Goal: Information Seeking & Learning: Learn about a topic

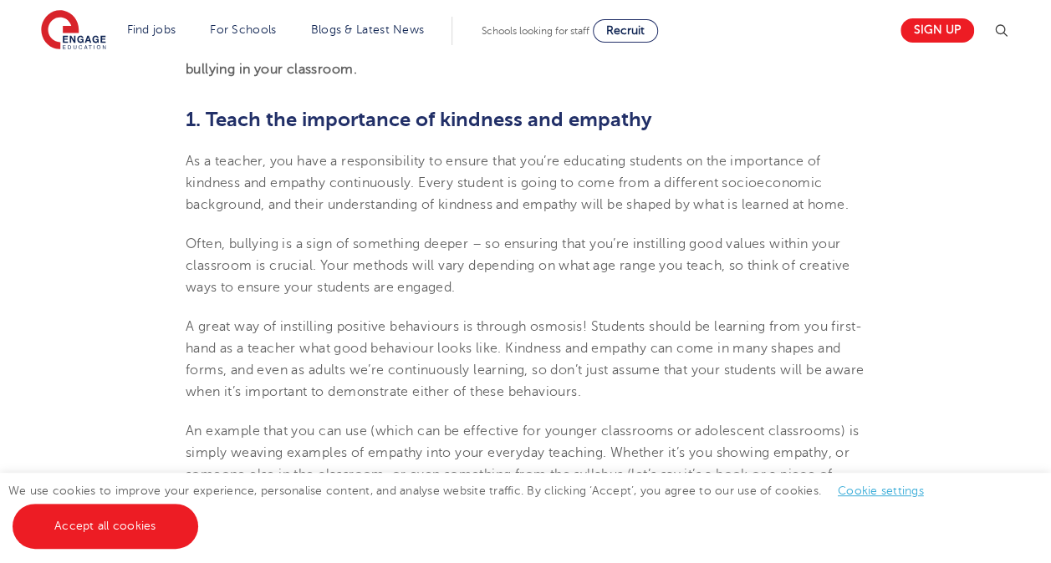
scroll to position [757, 0]
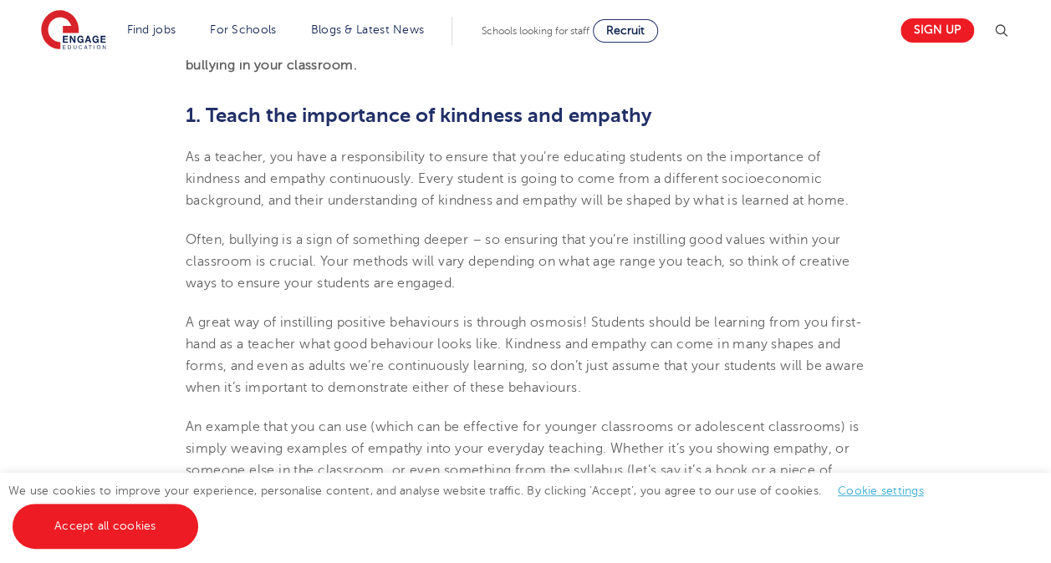
drag, startPoint x: 207, startPoint y: 110, endPoint x: 257, endPoint y: 217, distance: 118.2
copy section "Teach the importance of kindness and empathy As a teacher, you have a responsib…"
click at [365, 291] on p "Often, bullying is a sign of something deeper – so ensuring that you’re instill…" at bounding box center [526, 262] width 680 height 66
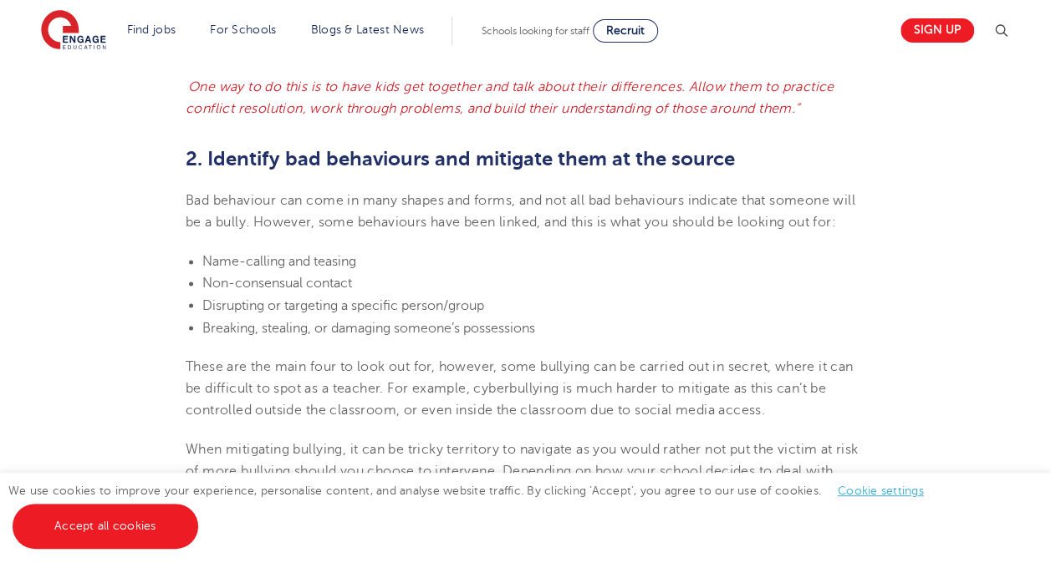
scroll to position [1272, 0]
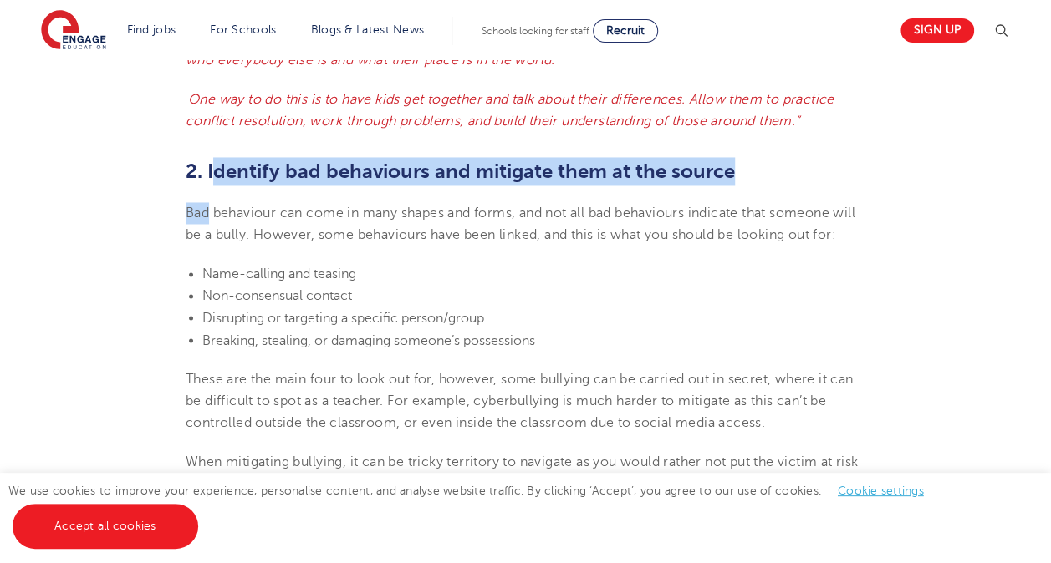
drag, startPoint x: 212, startPoint y: 191, endPoint x: 208, endPoint y: 222, distance: 31.2
click at [208, 222] on section "[DATE] 5 ways to prevent bullying in the classroom Bullying is a widely recogni…" at bounding box center [525, 413] width 1014 height 2449
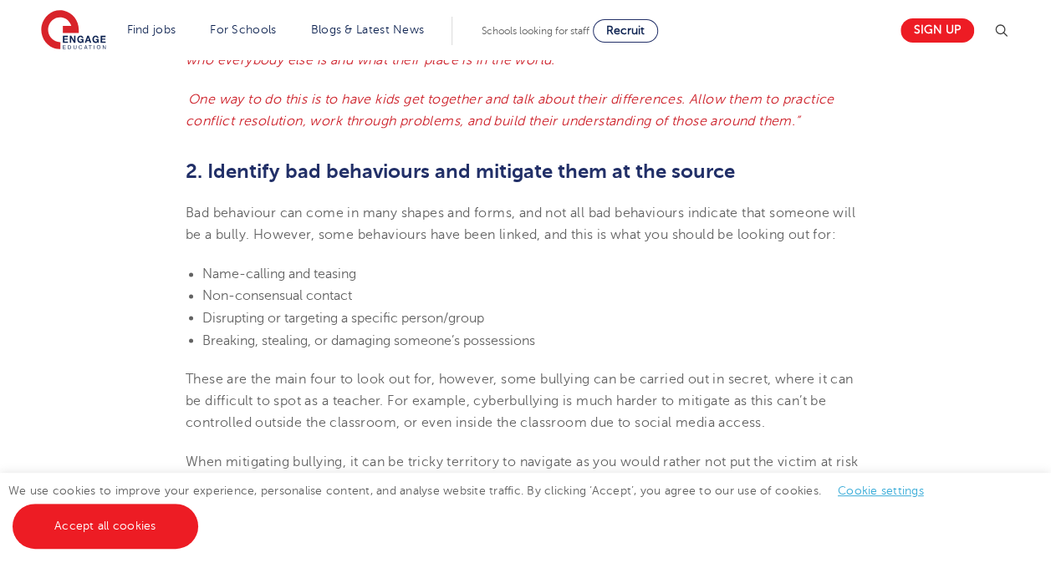
drag, startPoint x: 208, startPoint y: 222, endPoint x: 273, endPoint y: 215, distance: 64.8
click at [273, 215] on section "[DATE] 5 ways to prevent bullying in the classroom Bullying is a widely recogni…" at bounding box center [525, 413] width 1014 height 2449
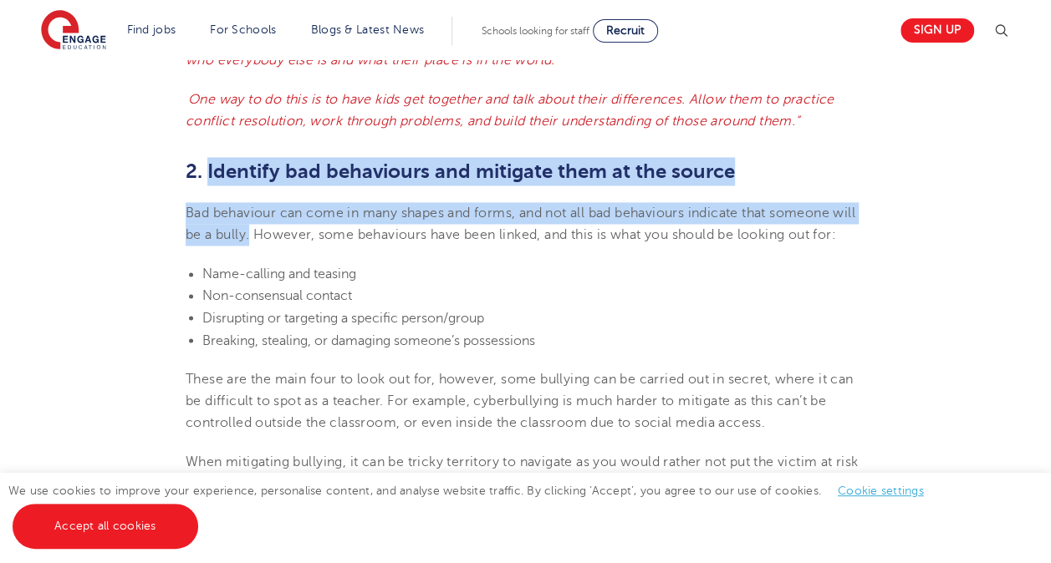
drag, startPoint x: 209, startPoint y: 193, endPoint x: 277, endPoint y: 253, distance: 90.6
click at [277, 253] on section "[DATE] 5 ways to prevent bullying in the classroom Bullying is a widely recogni…" at bounding box center [525, 413] width 1014 height 2449
copy section "Identify bad behaviours and mitigate them at the source Bad behaviour can come …"
click at [248, 183] on b "2. Identify bad behaviours and mitigate them at the source" at bounding box center [460, 171] width 549 height 23
drag, startPoint x: 207, startPoint y: 189, endPoint x: 277, endPoint y: 257, distance: 97.5
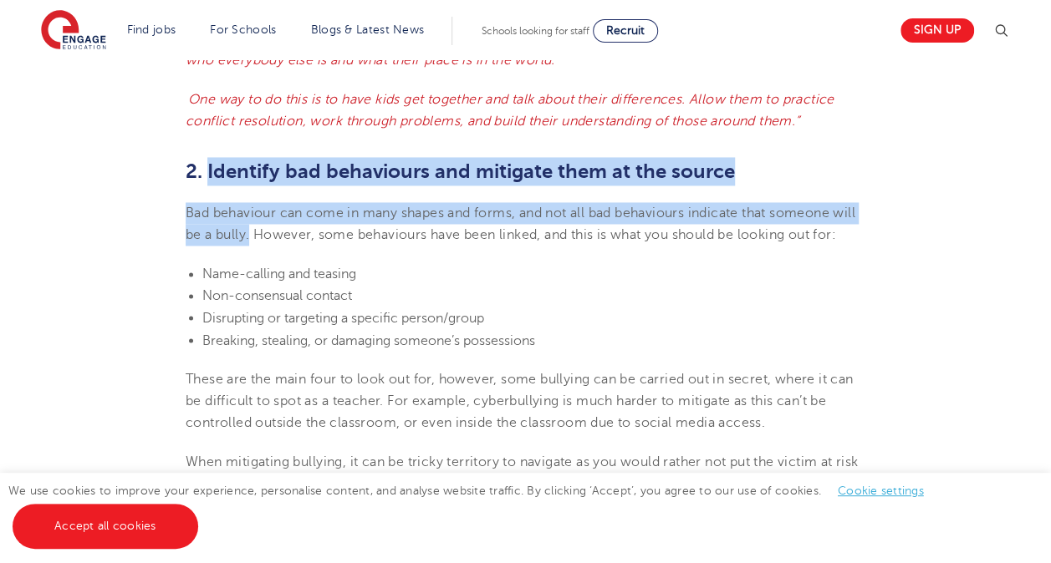
click at [277, 257] on section "[DATE] 5 ways to prevent bullying in the classroom Bullying is a widely recogni…" at bounding box center [525, 413] width 1014 height 2449
copy section "Identify bad behaviours and mitigate them at the source Bad behaviour can come …"
click at [487, 226] on p "Bad behaviour can come in many shapes and forms, and not all bad behaviours ind…" at bounding box center [526, 224] width 680 height 44
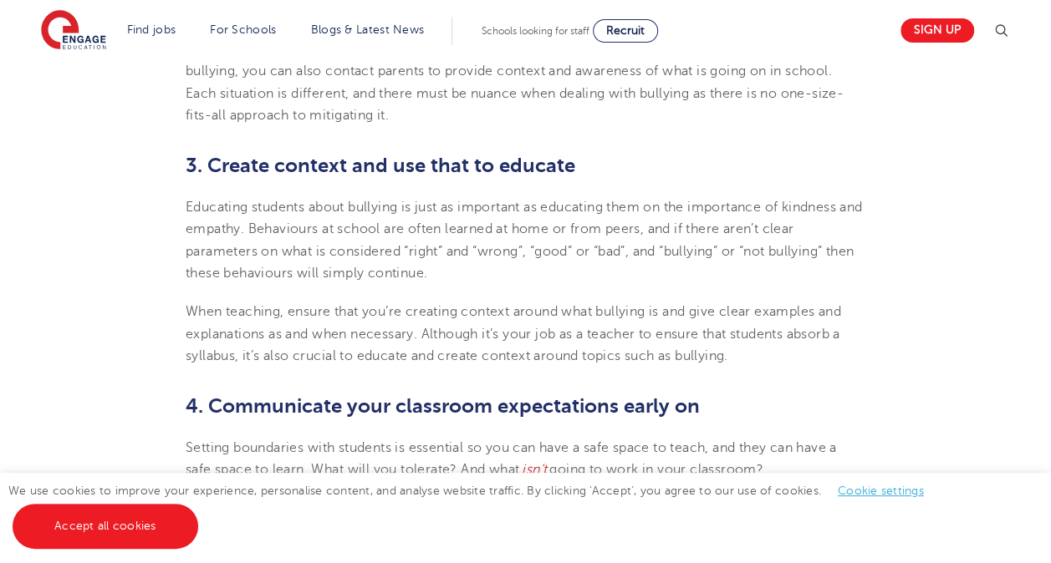
scroll to position [1719, 0]
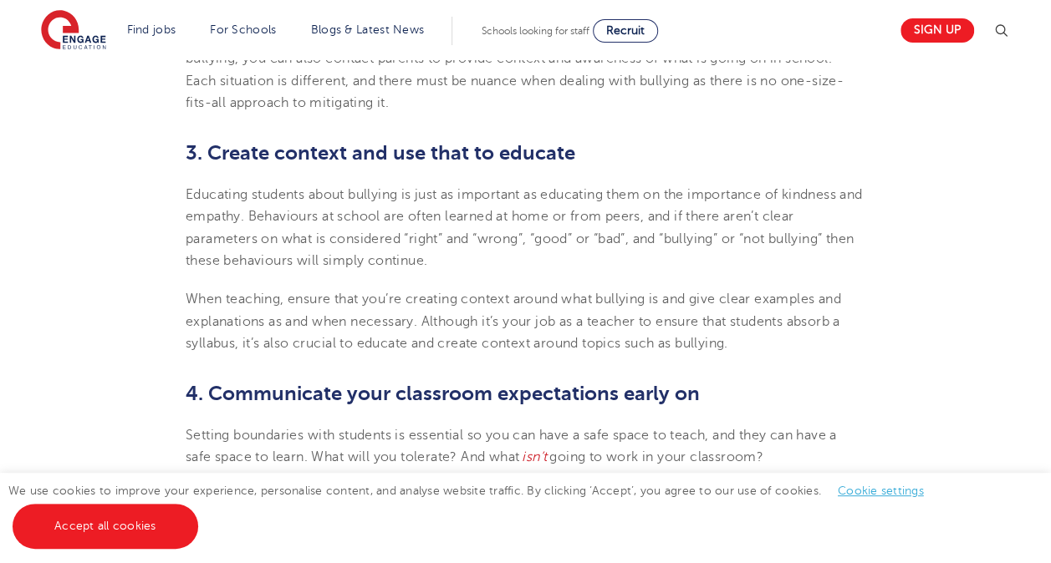
drag, startPoint x: 211, startPoint y: 189, endPoint x: 485, endPoint y: 305, distance: 297.8
copy section "Create context and use that to educate Educating students about bullying is jus…"
click at [487, 272] on p "Educating students about bullying is just as important as educating them on the…" at bounding box center [526, 228] width 680 height 88
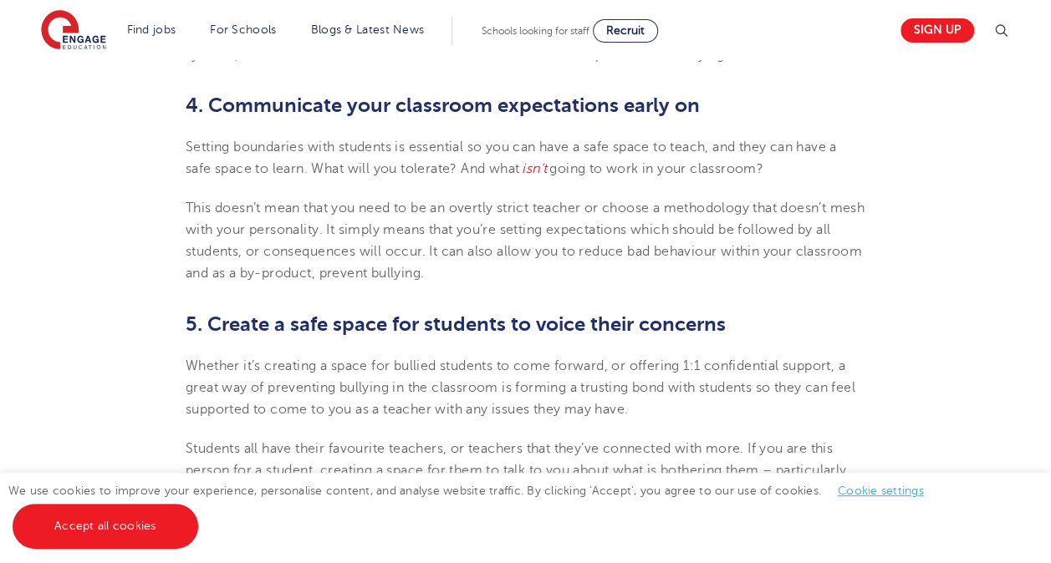
scroll to position [2003, 0]
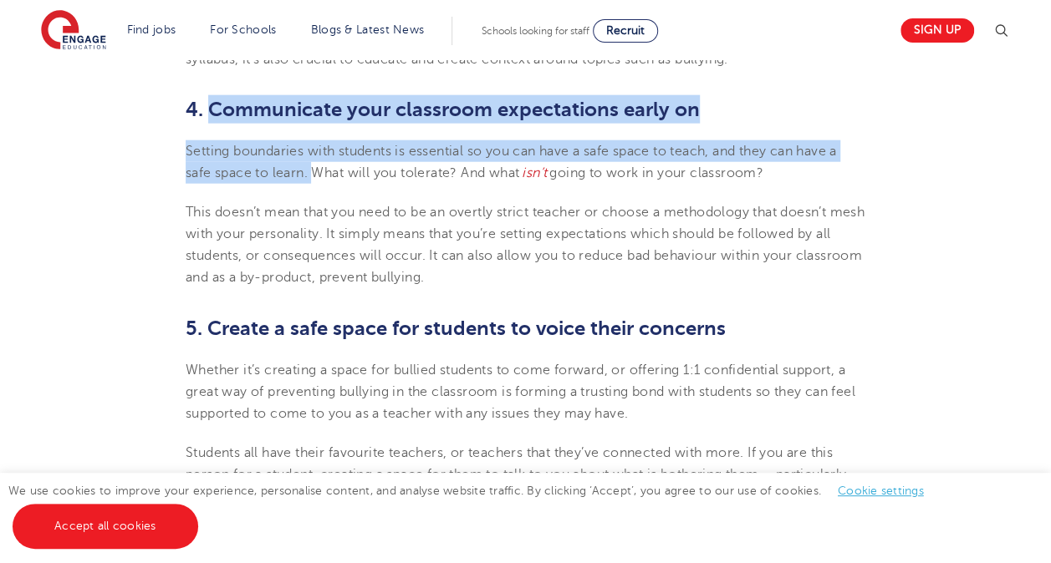
drag, startPoint x: 207, startPoint y: 145, endPoint x: 312, endPoint y: 223, distance: 130.8
copy section "Communicate your classroom expectations early on Setting boundaries with studen…"
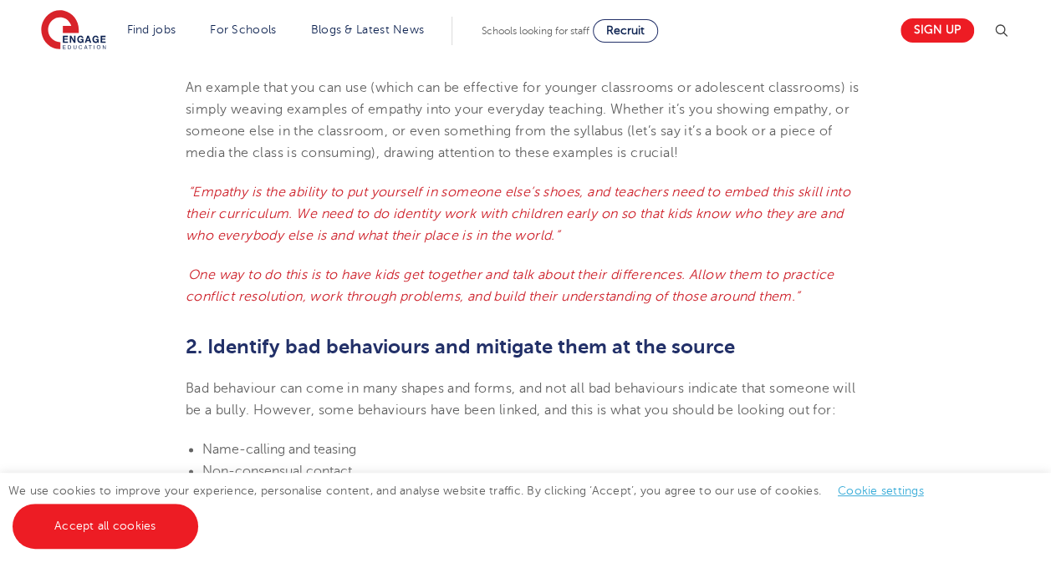
scroll to position [0, 0]
